Goal: Task Accomplishment & Management: Use online tool/utility

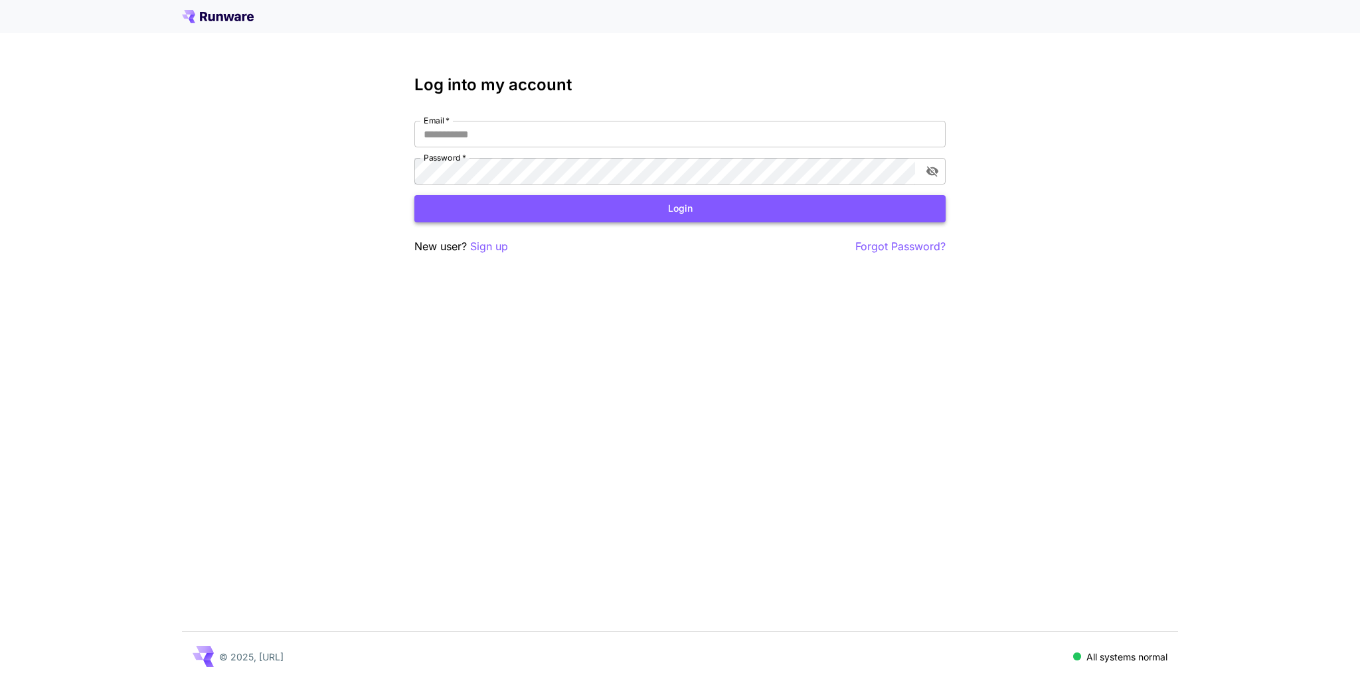
type input "**********"
click at [707, 208] on button "Login" at bounding box center [679, 208] width 531 height 27
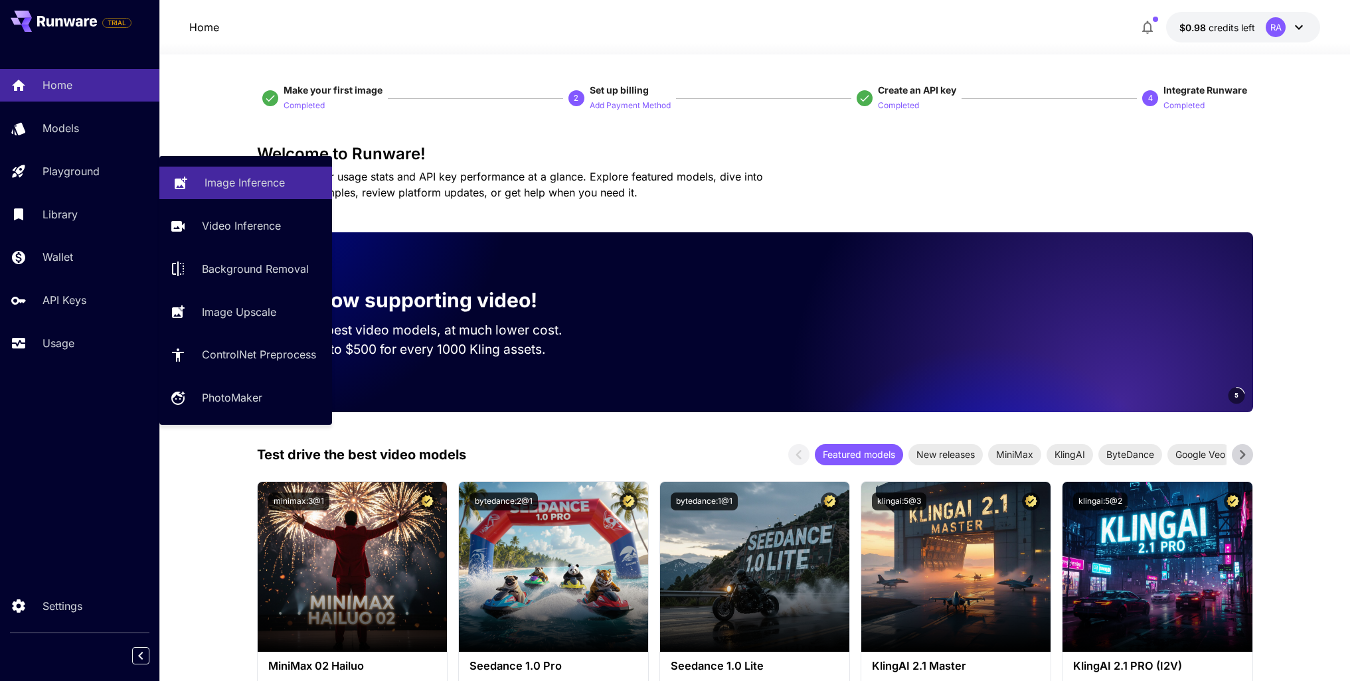
click at [244, 181] on p "Image Inference" at bounding box center [244, 183] width 80 height 16
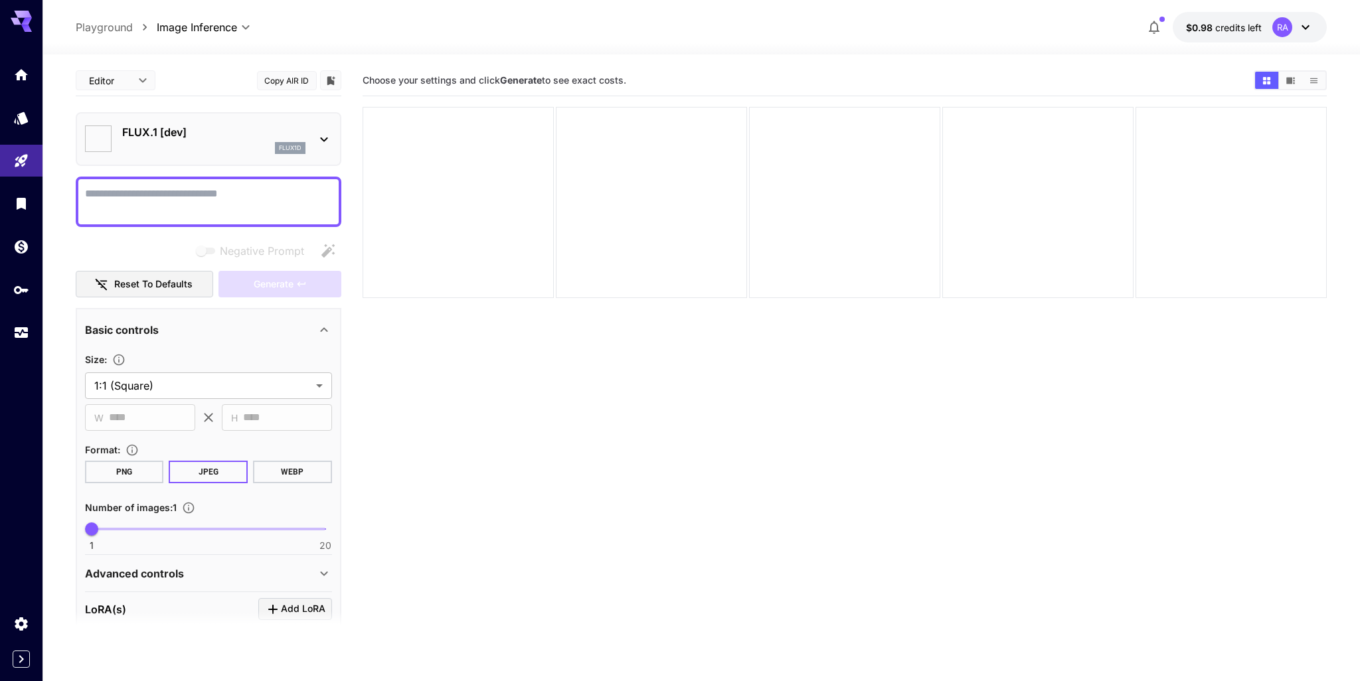
type input "**********"
click at [788, 204] on div at bounding box center [839, 201] width 189 height 189
click at [26, 329] on icon "Usage" at bounding box center [22, 326] width 13 height 7
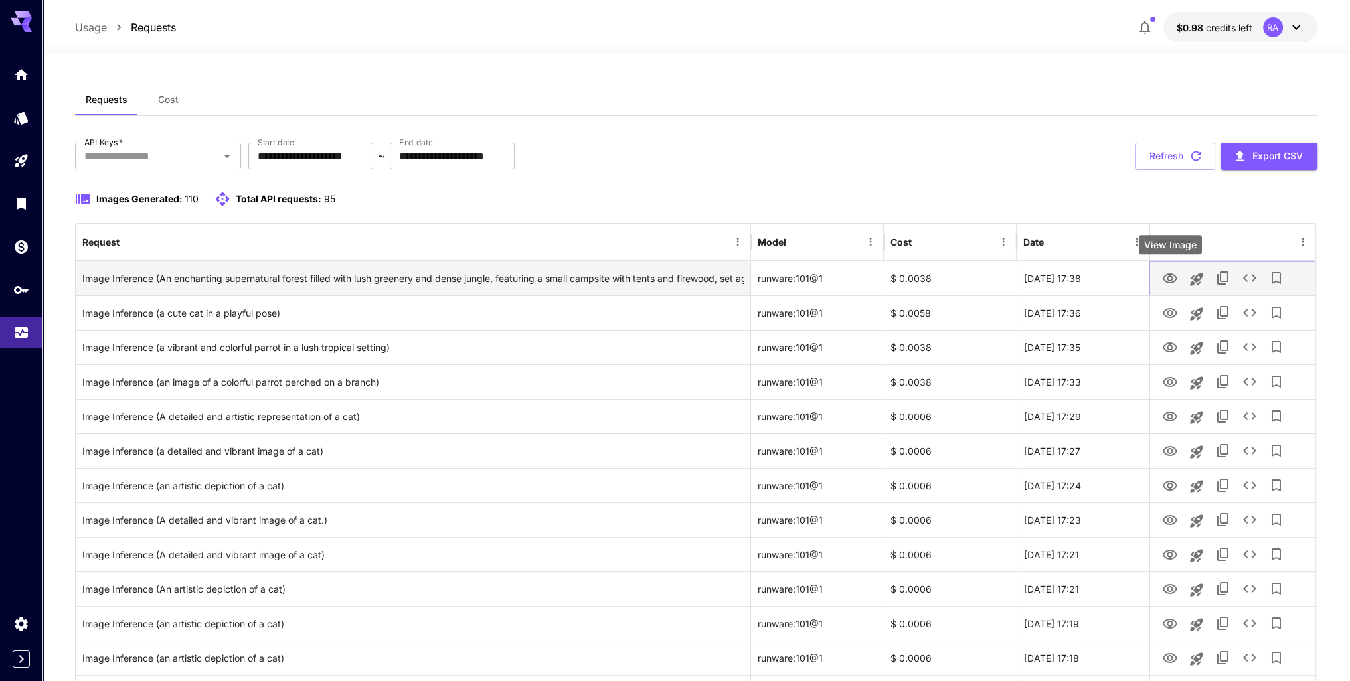
click at [1167, 279] on icon "View Image" at bounding box center [1170, 279] width 15 height 10
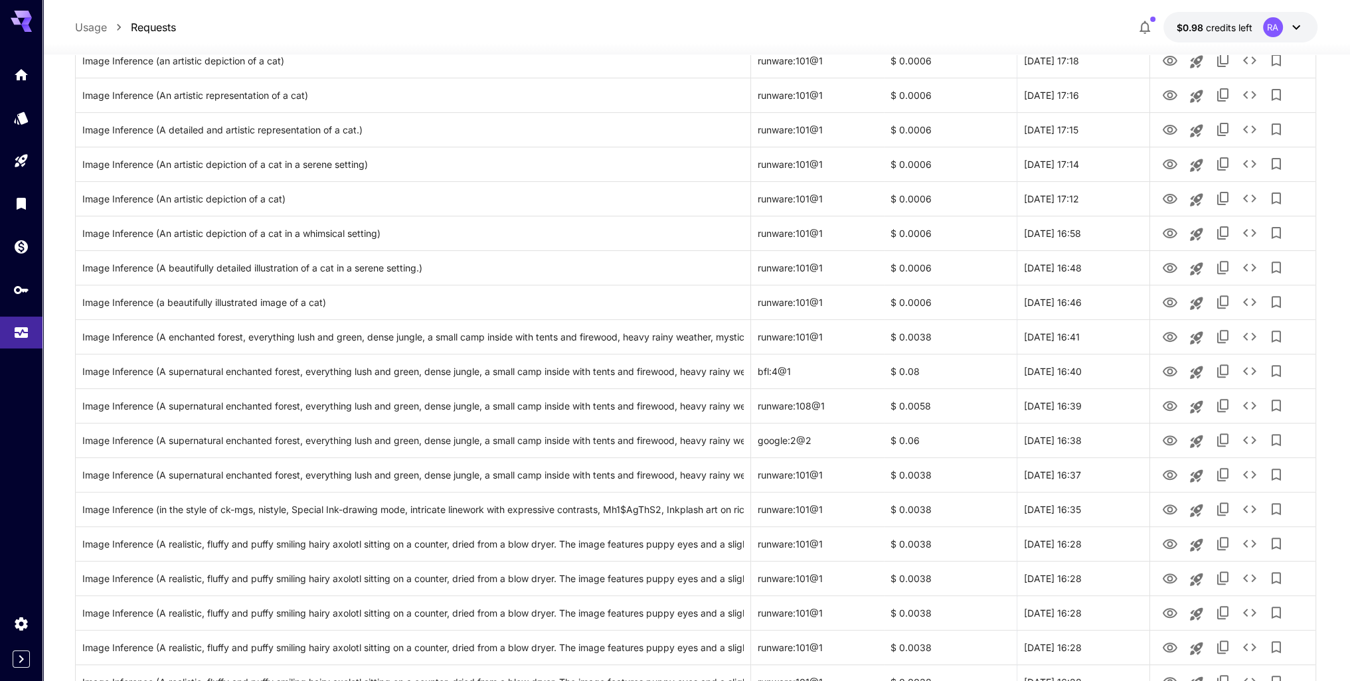
scroll to position [1129, 0]
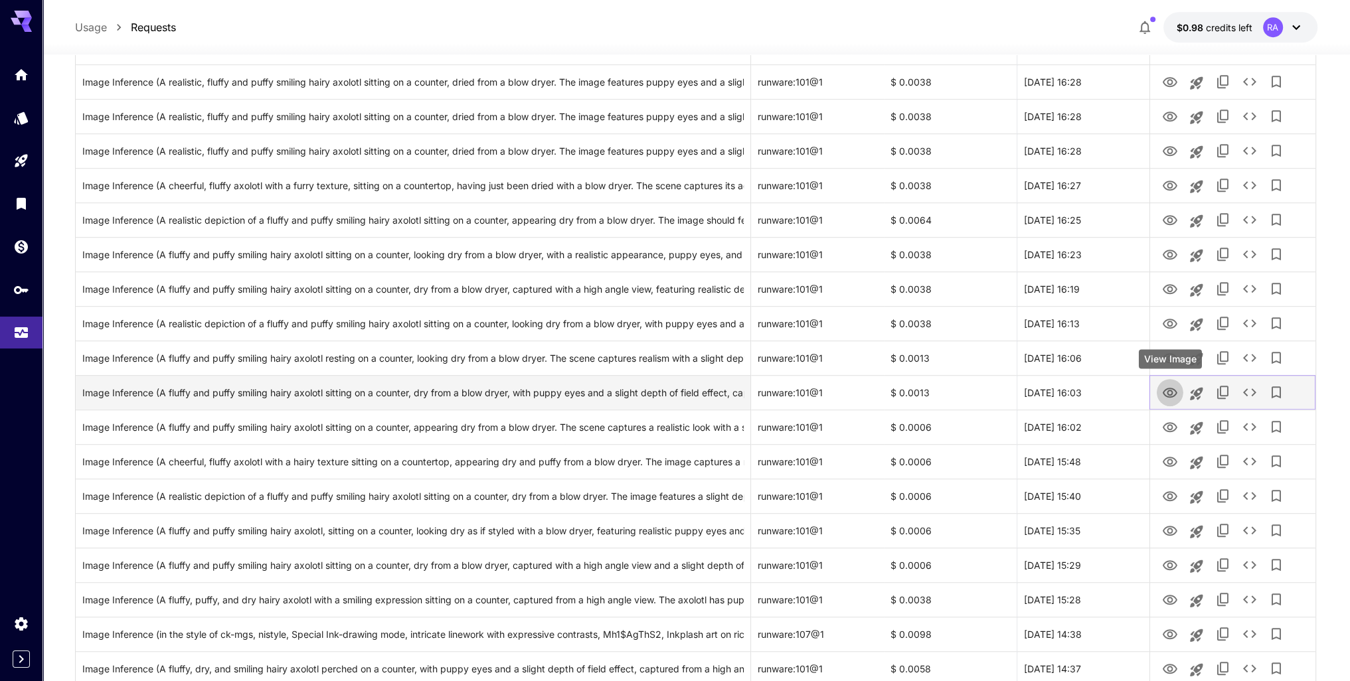
click at [1168, 397] on icon "View Image" at bounding box center [1170, 393] width 16 height 16
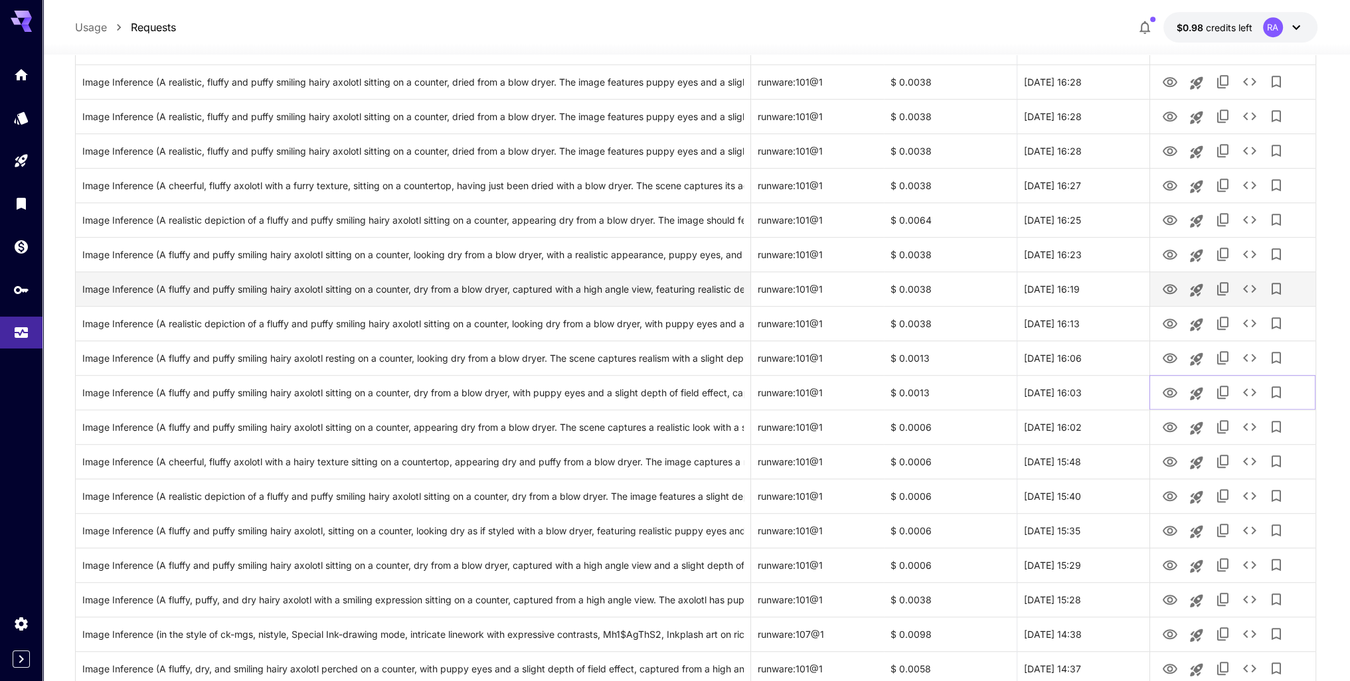
scroll to position [1381, 0]
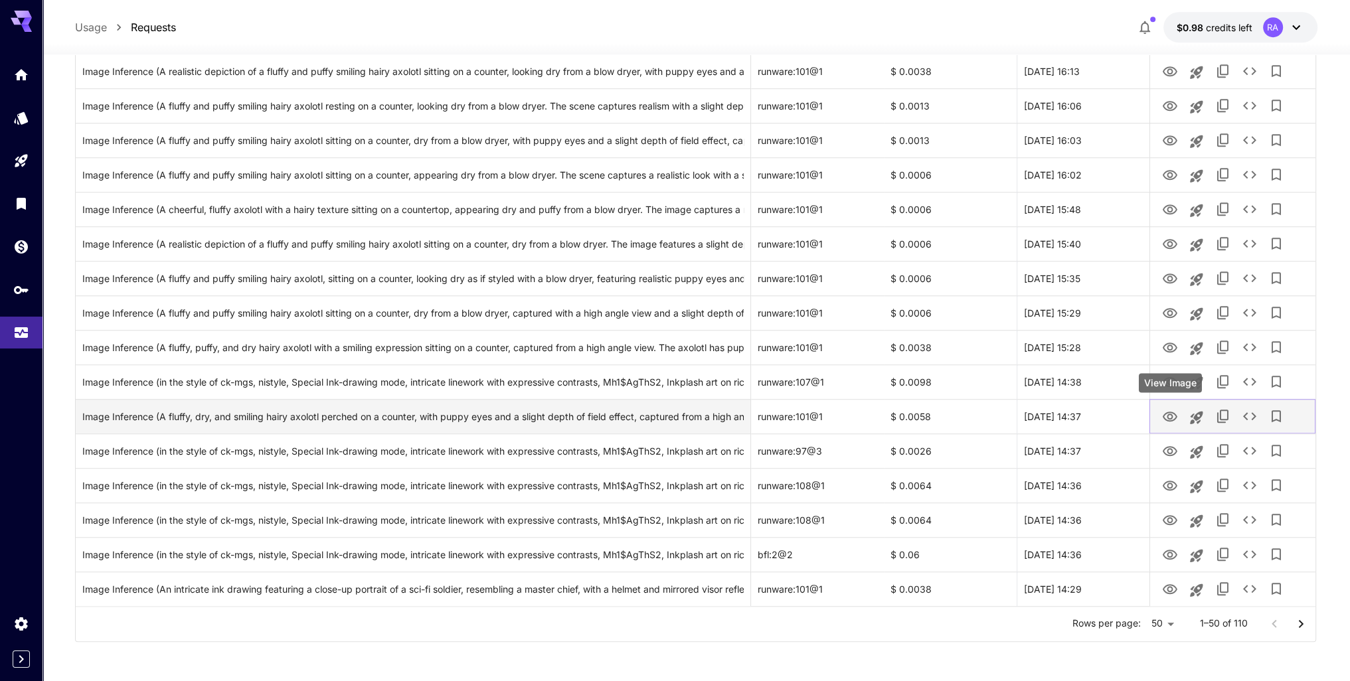
click at [1174, 421] on icon "View Image" at bounding box center [1170, 417] width 16 height 16
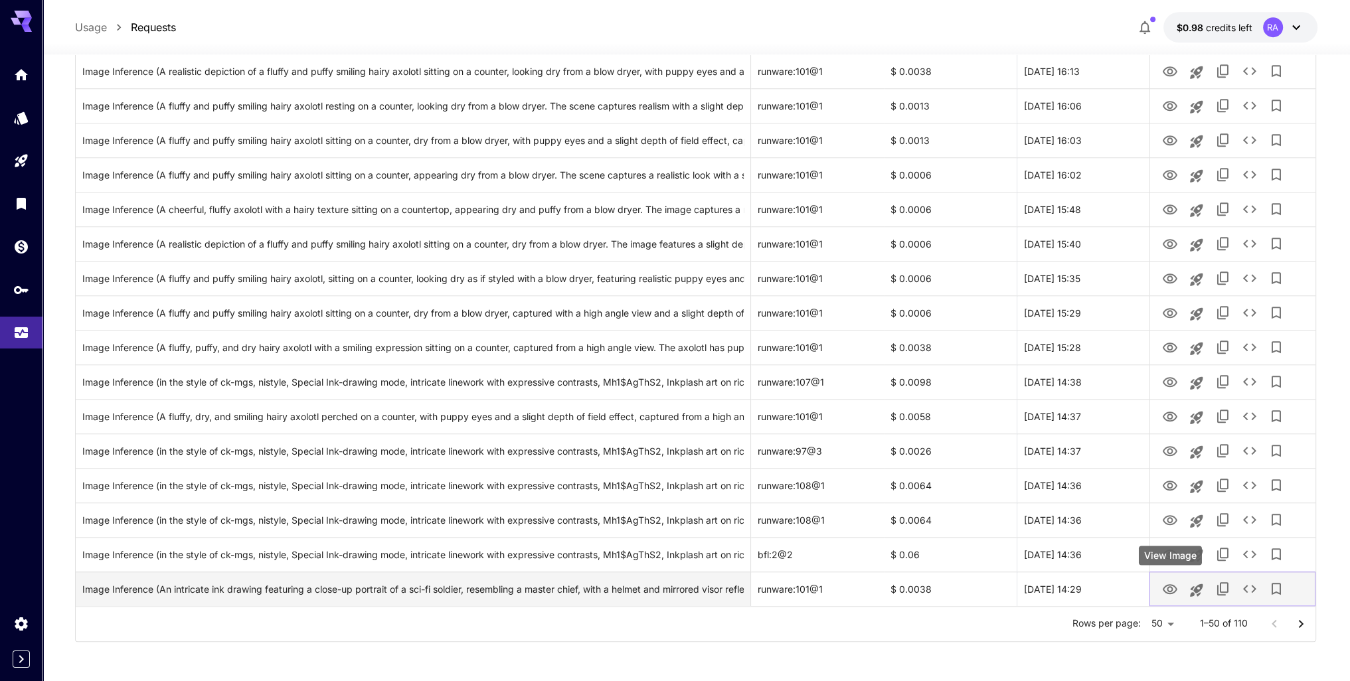
click at [1175, 588] on icon "View Image" at bounding box center [1170, 589] width 15 height 10
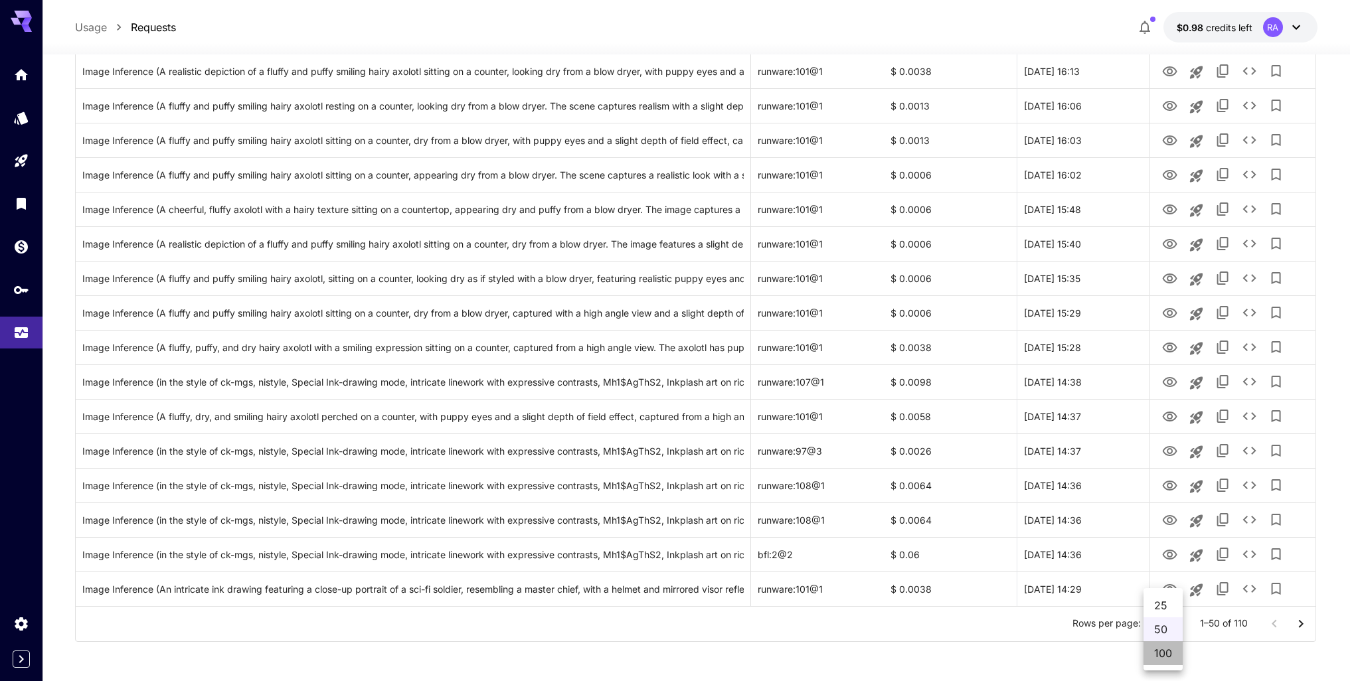
click at [1168, 655] on li "100" at bounding box center [1162, 653] width 39 height 24
type input "***"
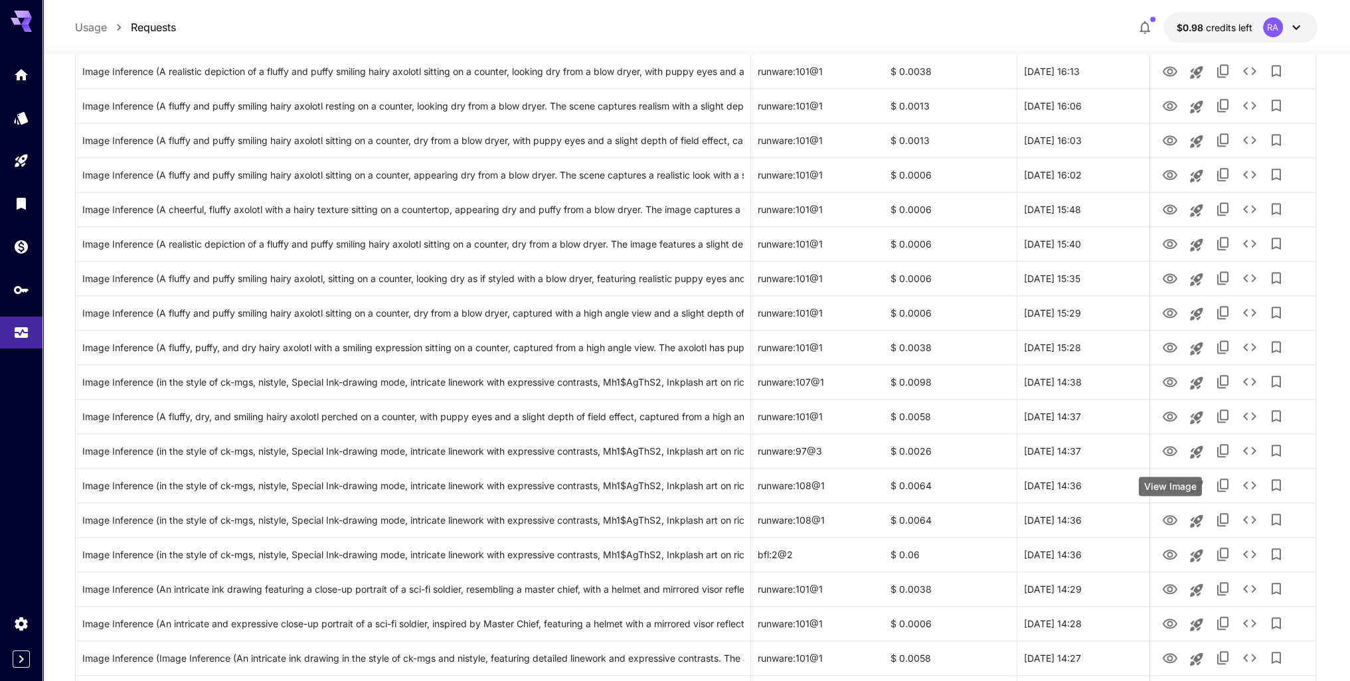
scroll to position [1779, 0]
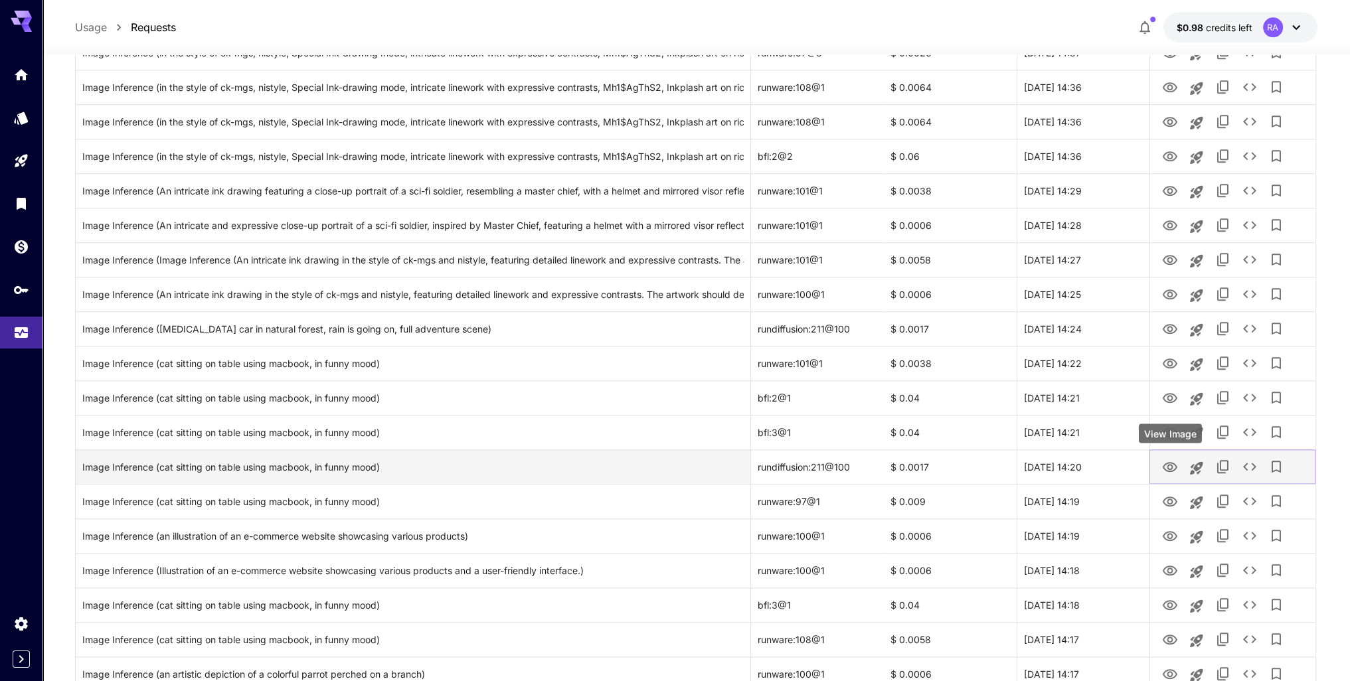
click at [1169, 466] on icon "View Image" at bounding box center [1170, 467] width 16 height 16
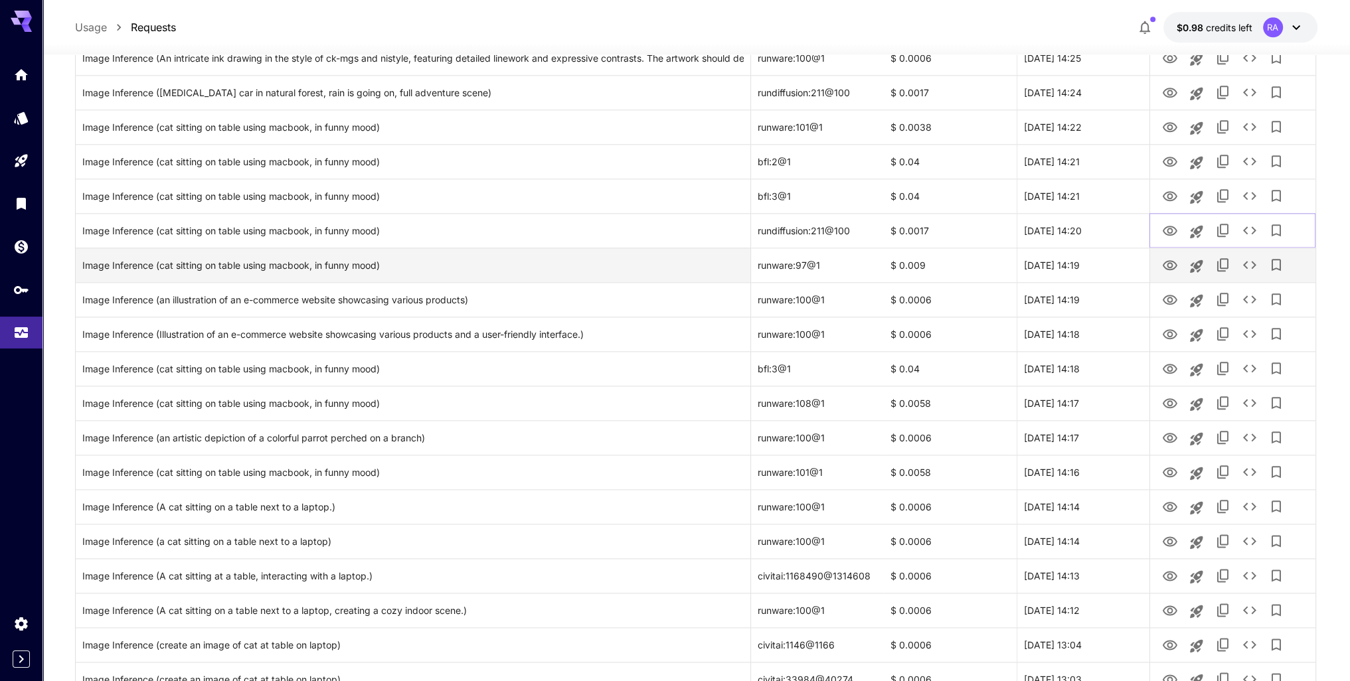
scroll to position [2310, 0]
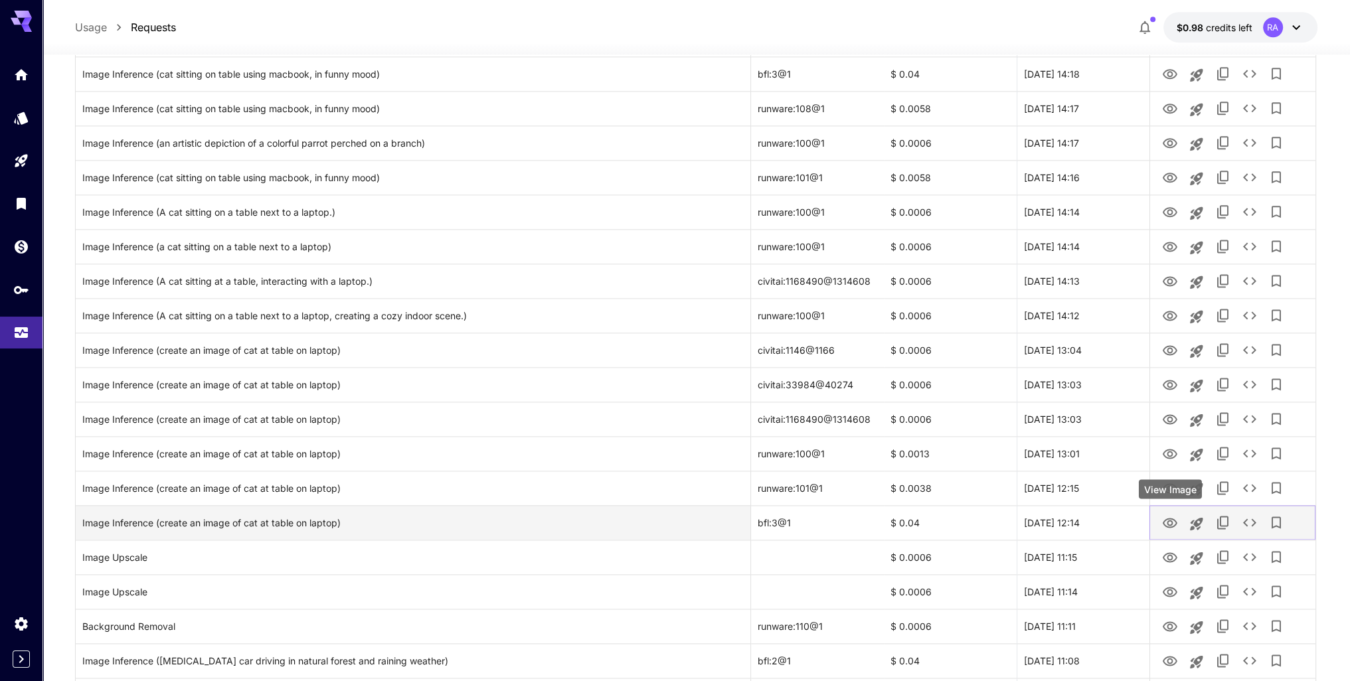
click at [1172, 524] on icon "View Image" at bounding box center [1170, 523] width 16 height 16
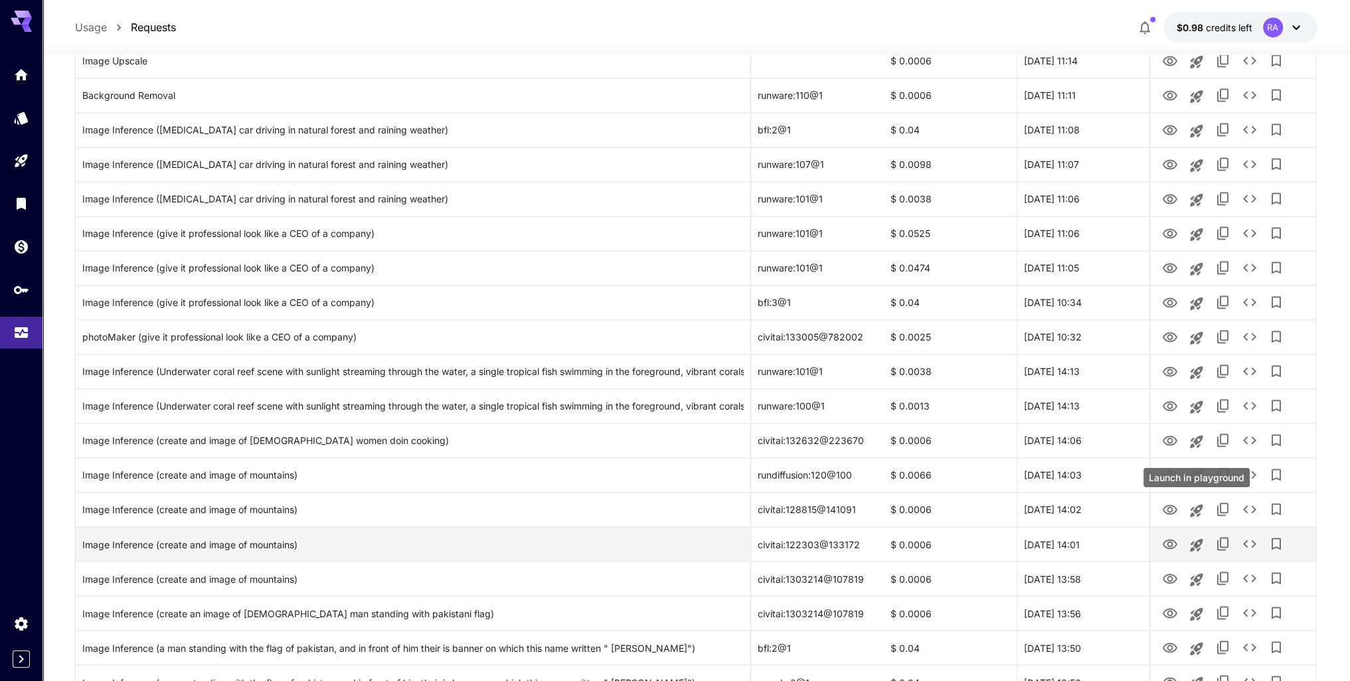
scroll to position [3107, 0]
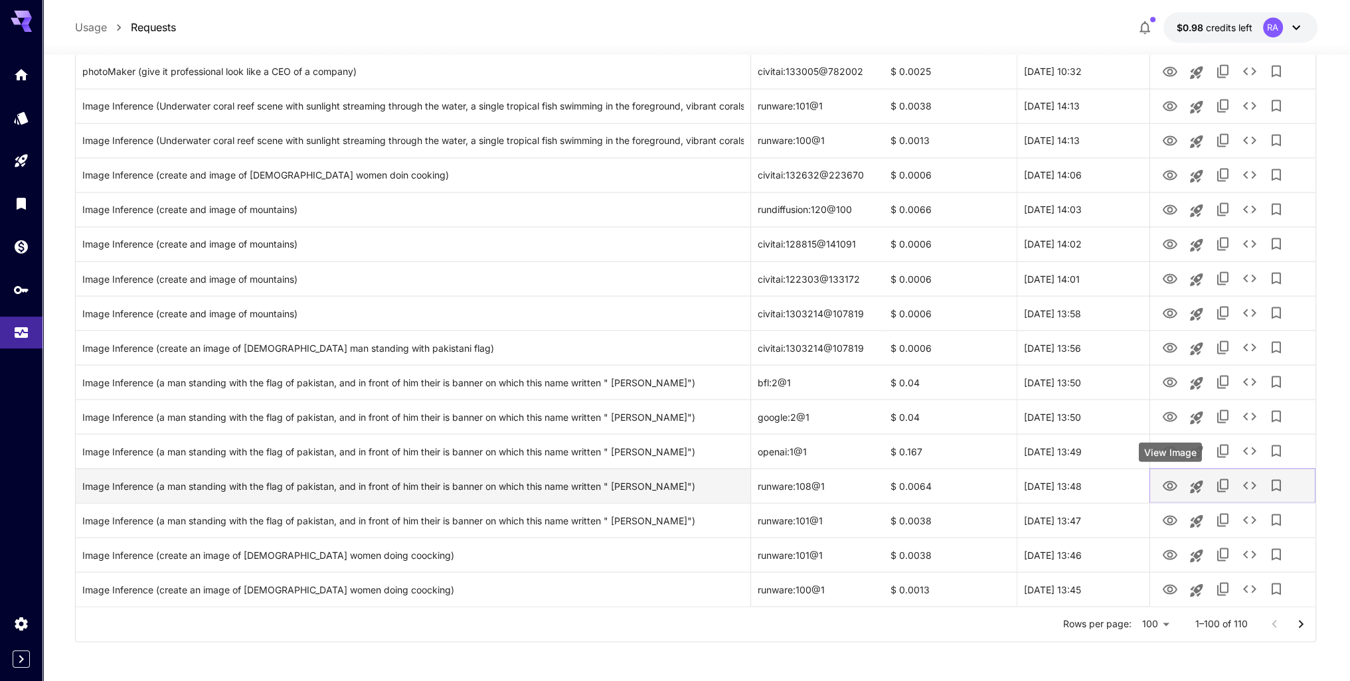
click at [1178, 484] on button "View Image" at bounding box center [1170, 484] width 27 height 27
click at [1164, 485] on icon "View Image" at bounding box center [1170, 486] width 16 height 16
